Goal: Task Accomplishment & Management: Complete application form

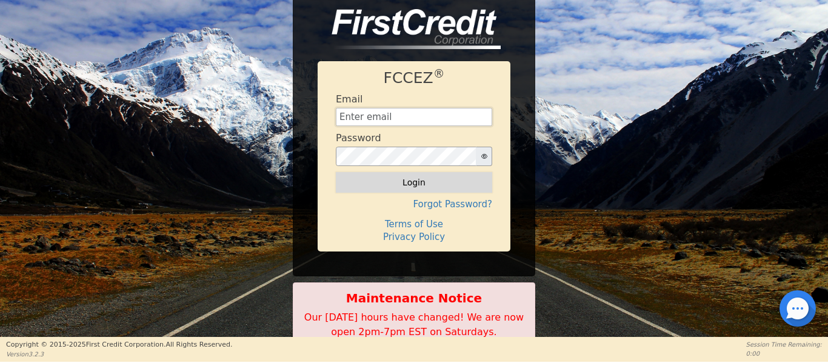
type input "[EMAIL_ADDRESS][DOMAIN_NAME]"
click at [430, 178] on button "Login" at bounding box center [414, 182] width 156 height 21
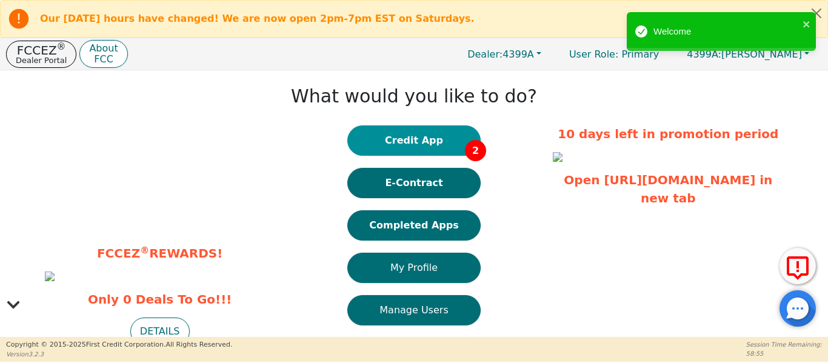
click at [428, 145] on button "Credit App 2" at bounding box center [413, 140] width 133 height 30
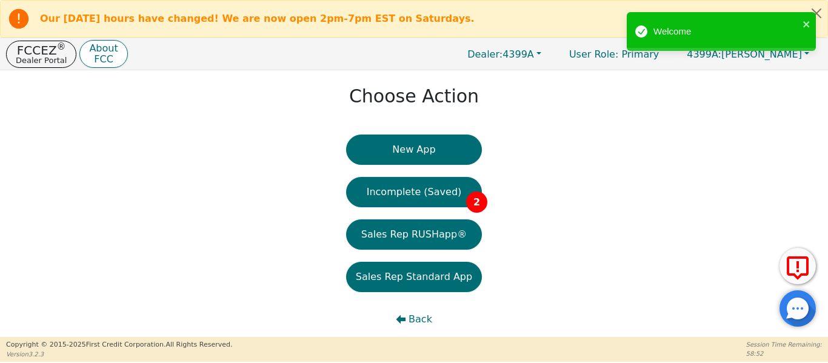
drag, startPoint x: 368, startPoint y: 161, endPoint x: 308, endPoint y: 167, distance: 60.8
click at [308, 167] on div "Choose Action New App Incomplete (Saved) 2 Sales Rep RUSHapp® Sales Rep Standar…" at bounding box center [414, 211] width 828 height 282
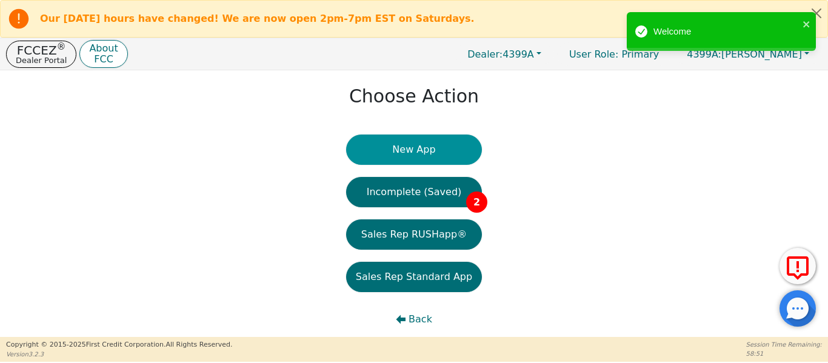
click at [383, 145] on button "New App" at bounding box center [414, 150] width 136 height 30
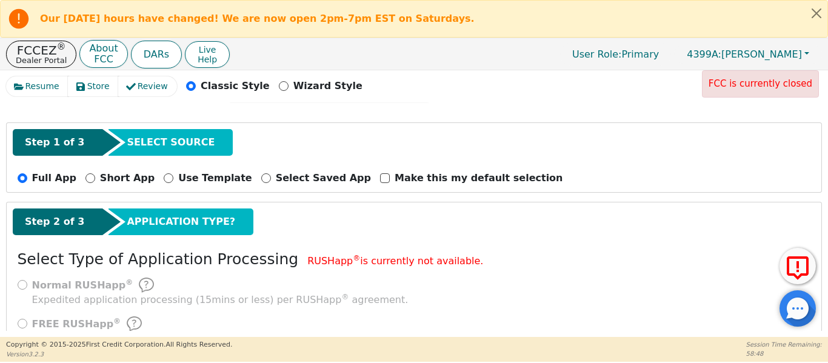
scroll to position [171, 0]
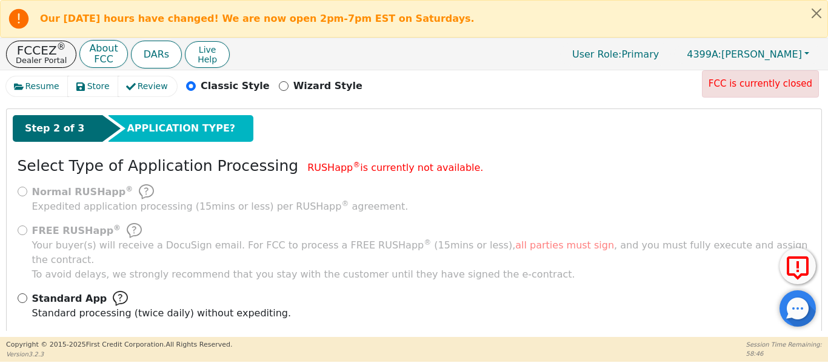
click at [33, 291] on span "Standard App" at bounding box center [69, 298] width 75 height 15
click at [27, 293] on input "Standard App Standard processing (twice daily) without expediting." at bounding box center [23, 298] width 10 height 10
radio input "true"
click at [33, 291] on span "Standard App" at bounding box center [69, 298] width 75 height 15
click at [27, 293] on input "Standard App Standard processing (twice daily) without expediting." at bounding box center [23, 298] width 10 height 10
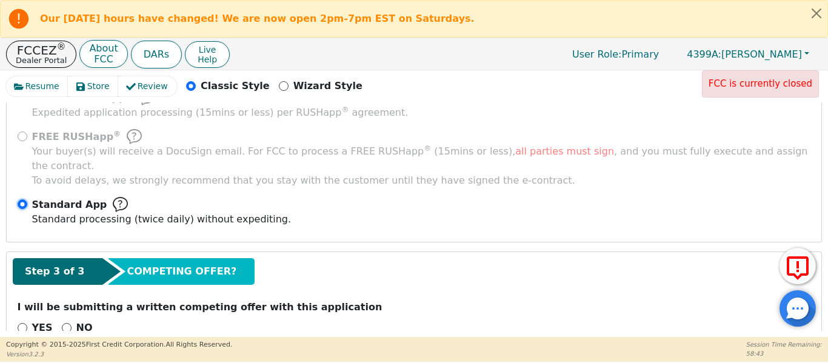
scroll to position [281, 0]
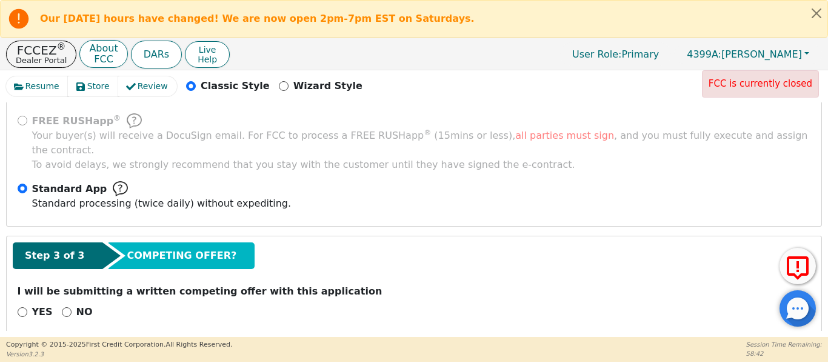
click at [76, 305] on p "NO" at bounding box center [84, 312] width 16 height 15
click at [71, 307] on input "NO" at bounding box center [67, 312] width 10 height 10
radio input "true"
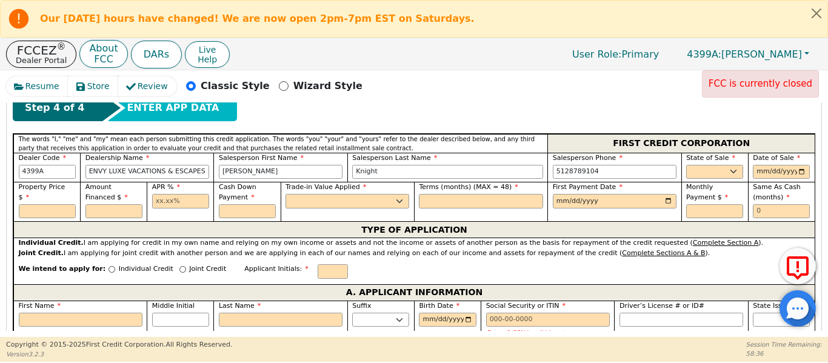
scroll to position [539, 0]
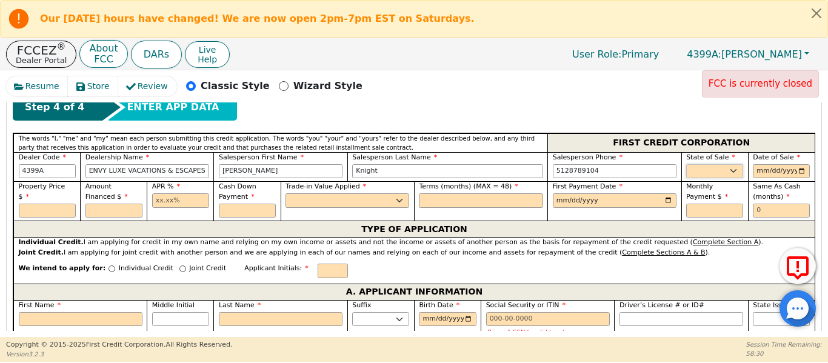
click at [702, 164] on select "AK AL AR AZ CA CO CT DC DE FL [GEOGRAPHIC_DATA] HI IA ID IL IN KS [GEOGRAPHIC_D…" at bounding box center [714, 171] width 57 height 15
select select "[GEOGRAPHIC_DATA]"
click at [686, 164] on select "AK AL AR AZ CA CO CT DC DE FL [GEOGRAPHIC_DATA] HI IA ID IL IN KS [GEOGRAPHIC_D…" at bounding box center [714, 171] width 57 height 15
click at [797, 164] on input "date" at bounding box center [780, 171] width 57 height 15
type input "[DATE]"
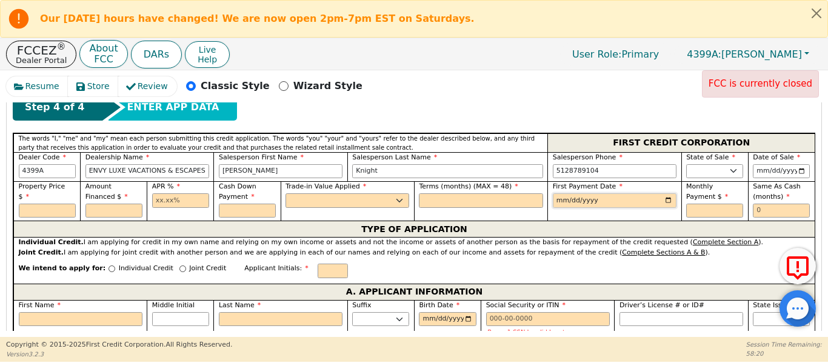
click at [665, 193] on input "date" at bounding box center [615, 200] width 124 height 15
type input "[DATE]"
click at [481, 193] on input "text" at bounding box center [481, 200] width 124 height 15
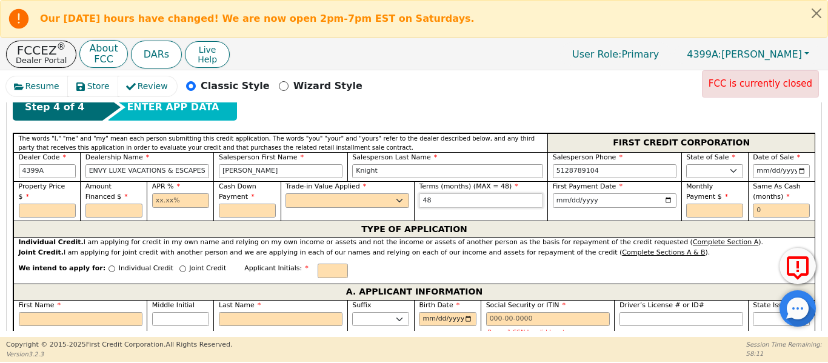
type input "48"
click at [334, 193] on select "Yes No" at bounding box center [347, 200] width 124 height 15
select select "n"
click at [285, 193] on select "Yes No" at bounding box center [347, 200] width 124 height 15
click at [165, 193] on input "text" at bounding box center [180, 200] width 57 height 15
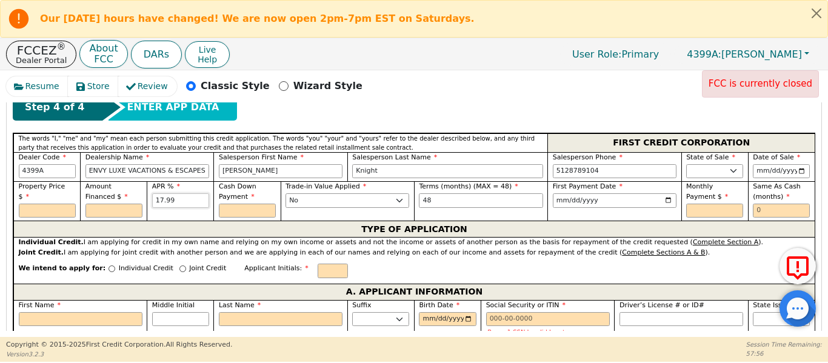
type input "17.99"
click at [102, 204] on input "text" at bounding box center [113, 211] width 57 height 15
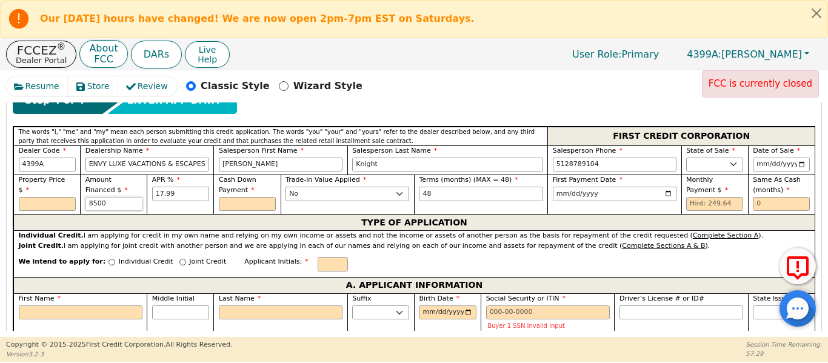
scroll to position [558, 0]
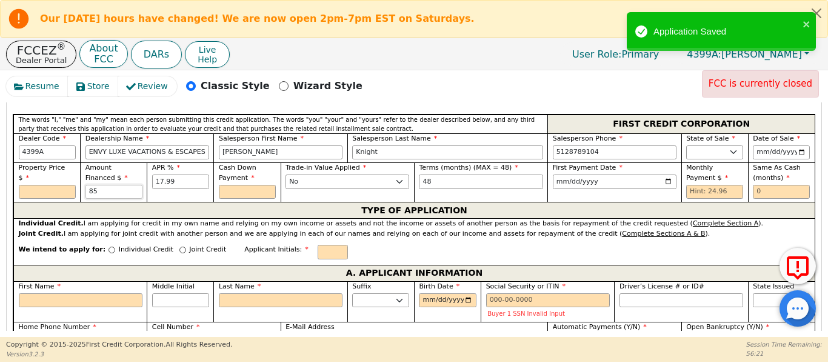
type input "8"
